Goal: Navigation & Orientation: Find specific page/section

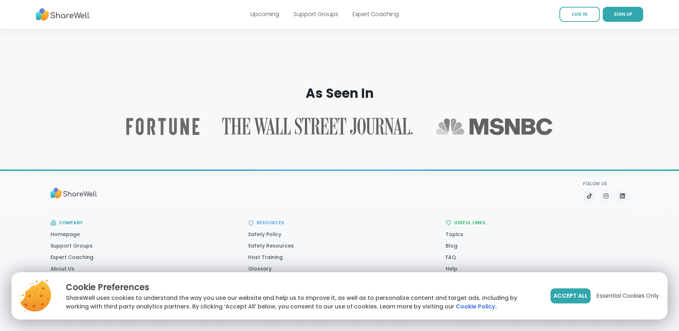
scroll to position [1110, 0]
drag, startPoint x: 575, startPoint y: 294, endPoint x: 555, endPoint y: 283, distance: 22.6
click at [575, 294] on span "Accept All" at bounding box center [571, 295] width 34 height 9
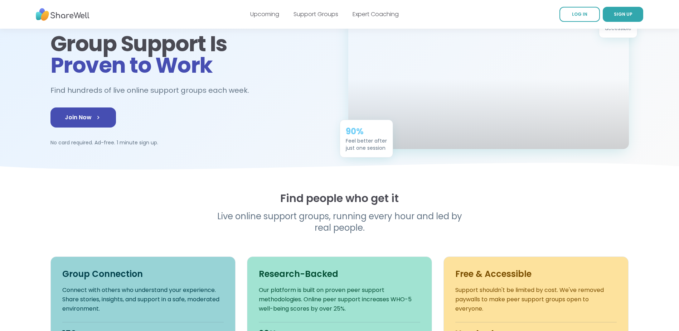
scroll to position [0, 0]
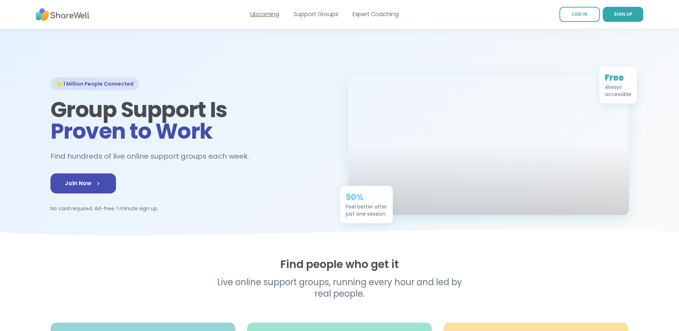
click at [262, 13] on link "Upcoming" at bounding box center [264, 14] width 29 height 8
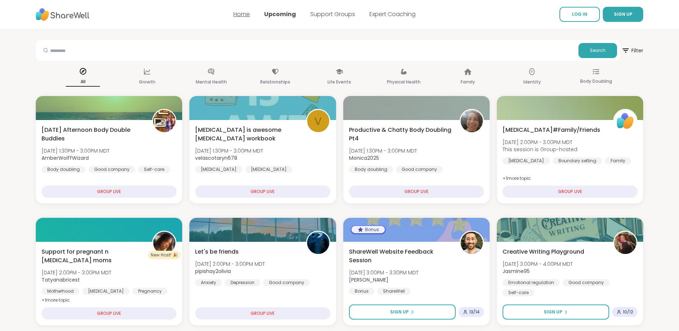
click at [246, 12] on link "Home" at bounding box center [241, 14] width 16 height 8
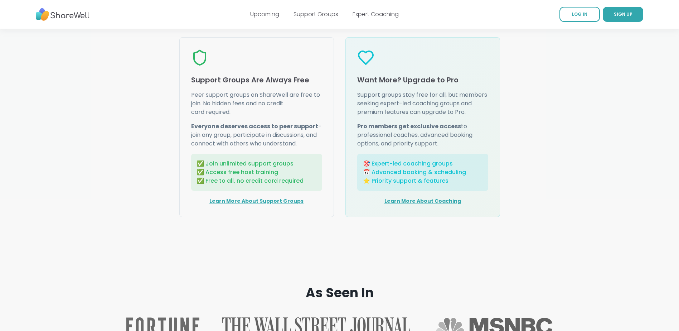
scroll to position [895, 0]
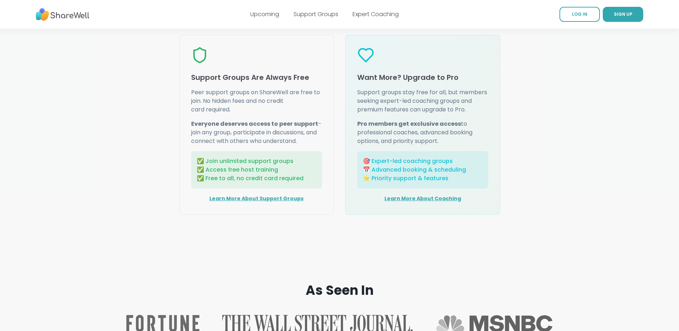
click at [531, 138] on div "❤️ Everyone deserves support Why We Offer Free Support Access to mental health …" at bounding box center [340, 72] width 602 height 286
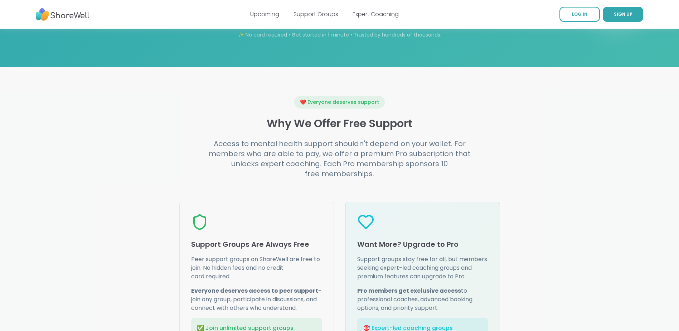
scroll to position [716, 0]
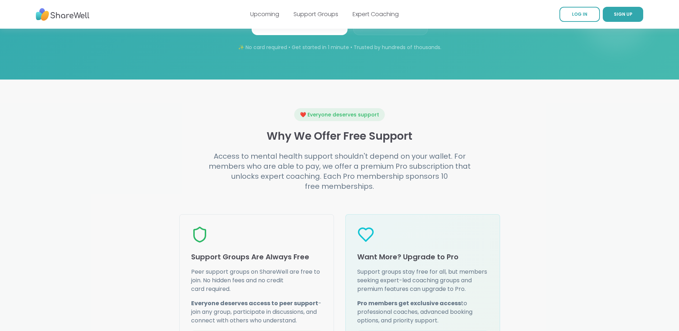
click at [535, 171] on div "❤️ Everyone deserves support Why We Offer Free Support Access to mental health …" at bounding box center [340, 251] width 602 height 286
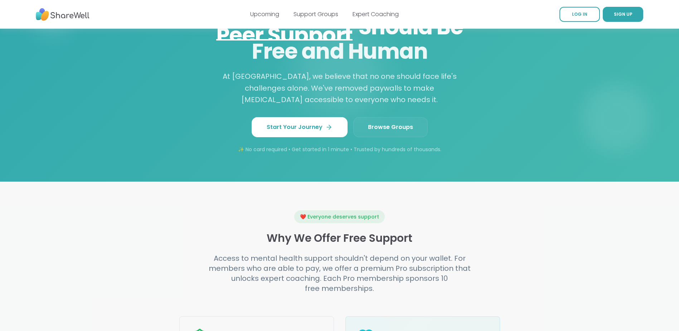
scroll to position [537, 0]
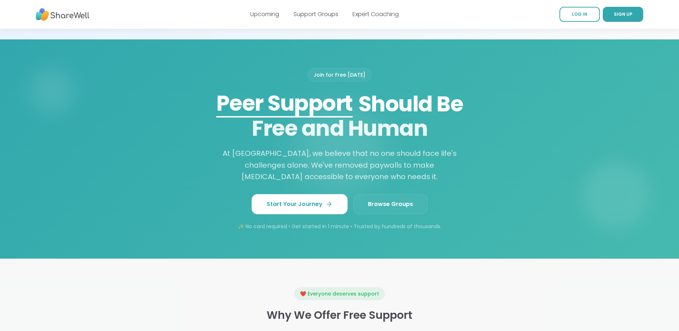
click at [384, 208] on span "Browse Groups" at bounding box center [390, 204] width 45 height 9
